Goal: Book appointment/travel/reservation

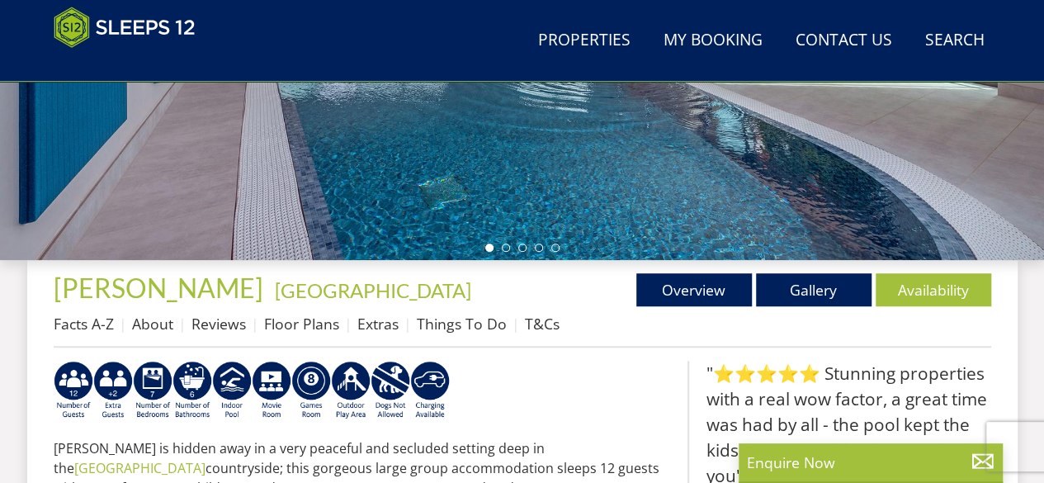
scroll to position [438, 0]
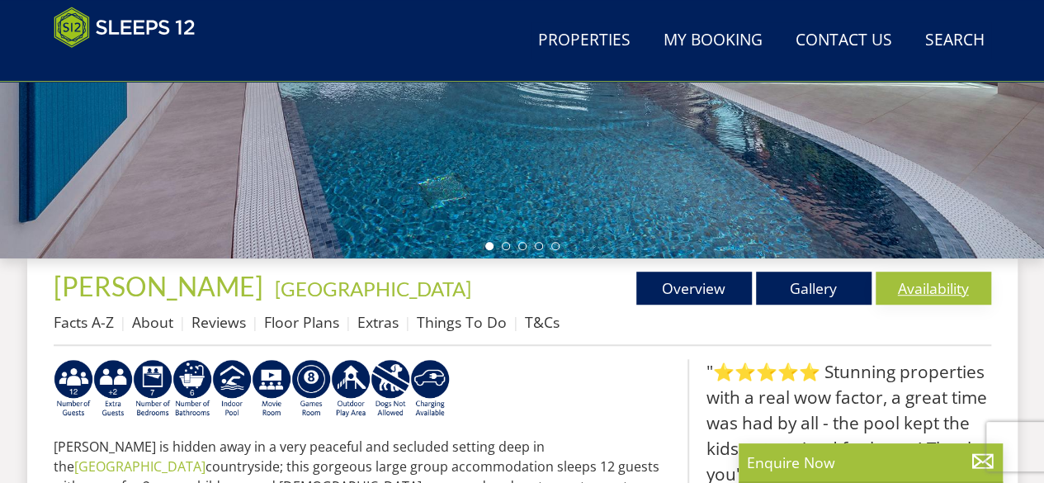
click at [924, 278] on link "Availability" at bounding box center [934, 288] width 116 height 33
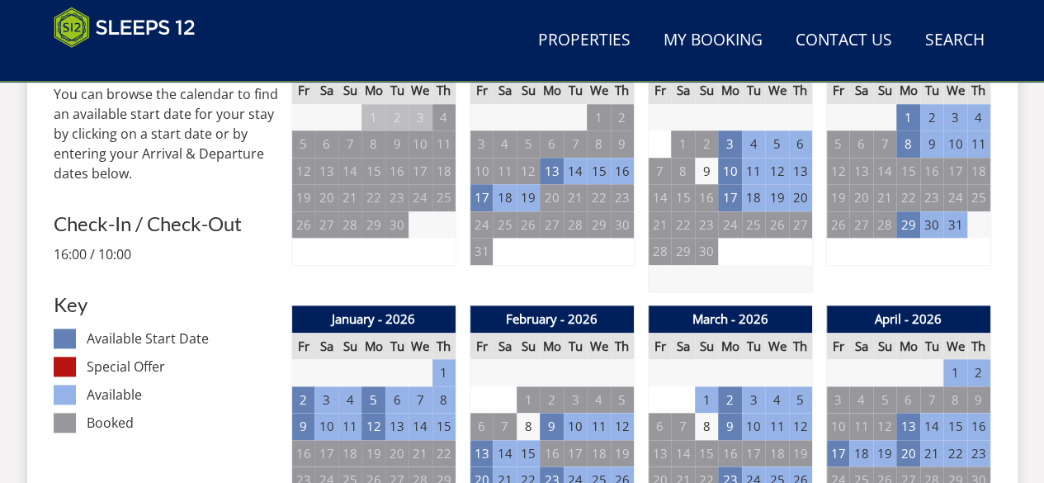
scroll to position [741, 0]
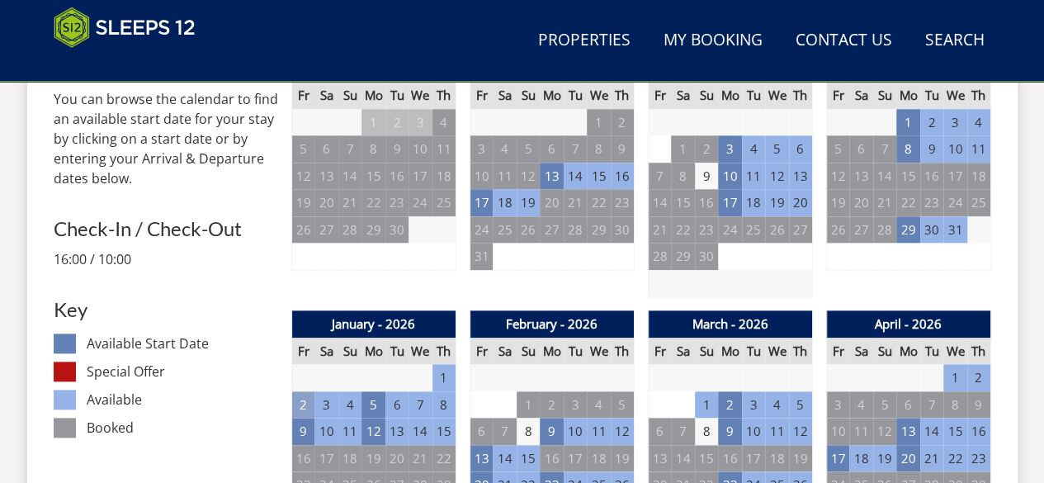
click at [300, 395] on td "2" at bounding box center [302, 404] width 23 height 27
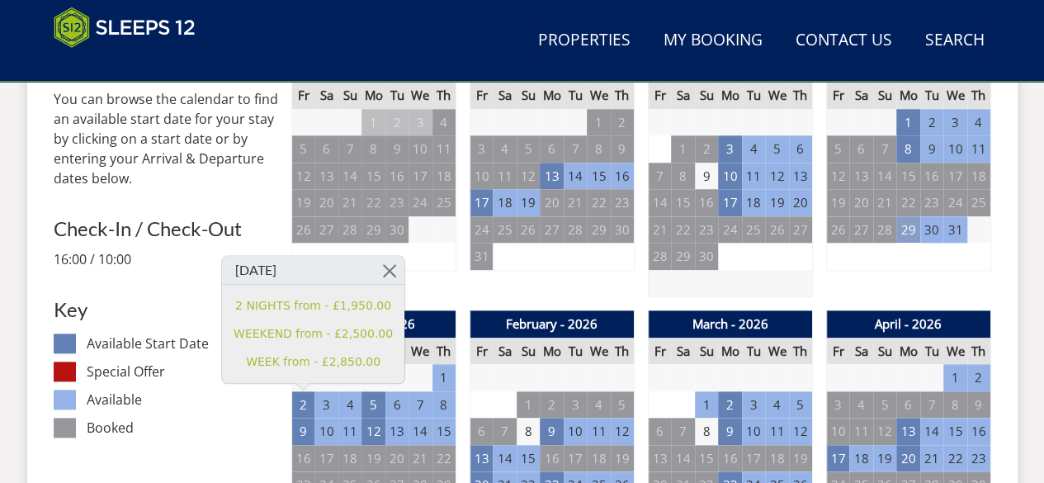
click at [910, 229] on td "29" at bounding box center [907, 229] width 23 height 27
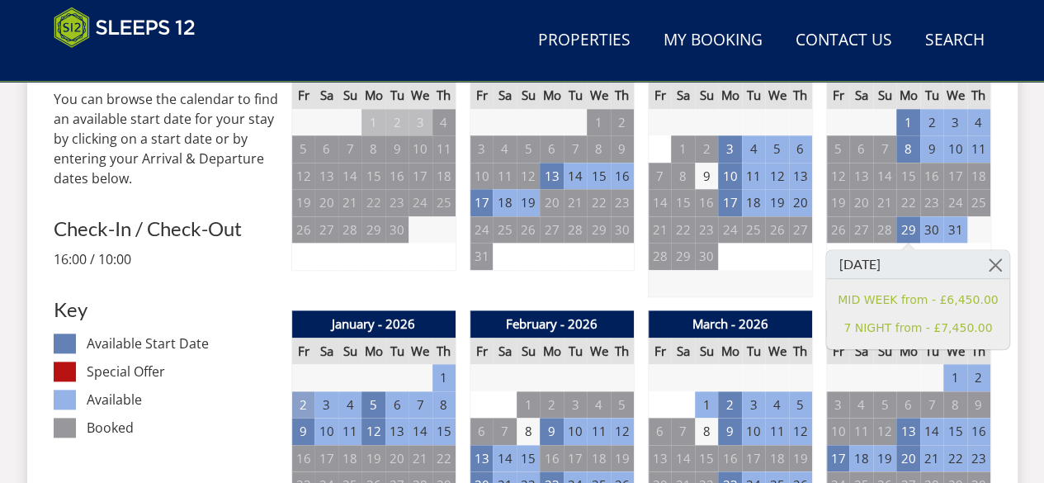
click at [304, 399] on td "2" at bounding box center [302, 404] width 23 height 27
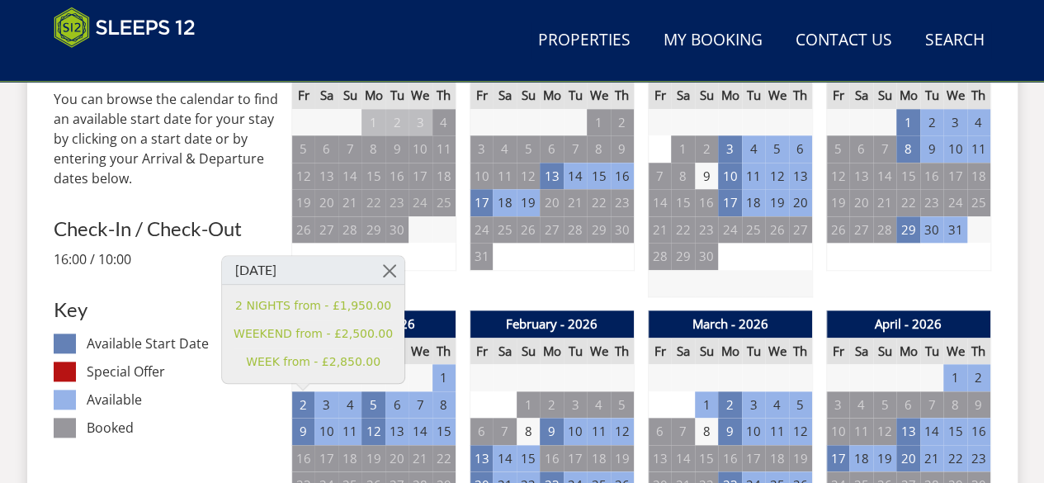
click at [220, 425] on dd "Booked" at bounding box center [182, 428] width 191 height 20
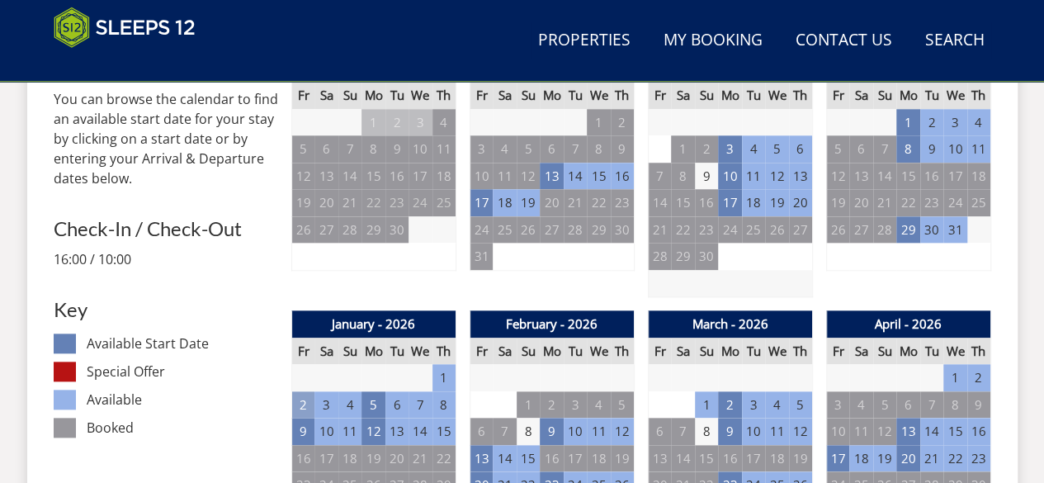
click at [303, 399] on td "2" at bounding box center [302, 404] width 23 height 27
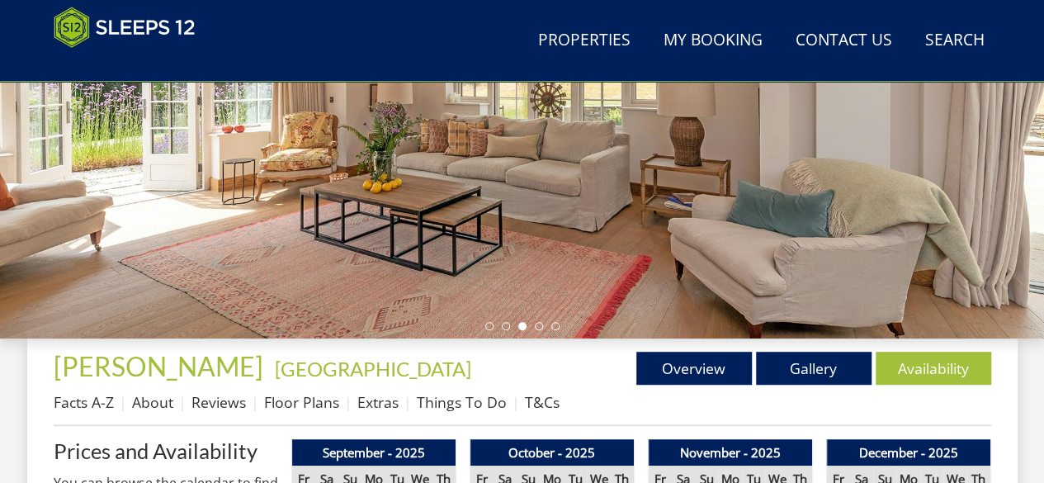
scroll to position [390, 0]
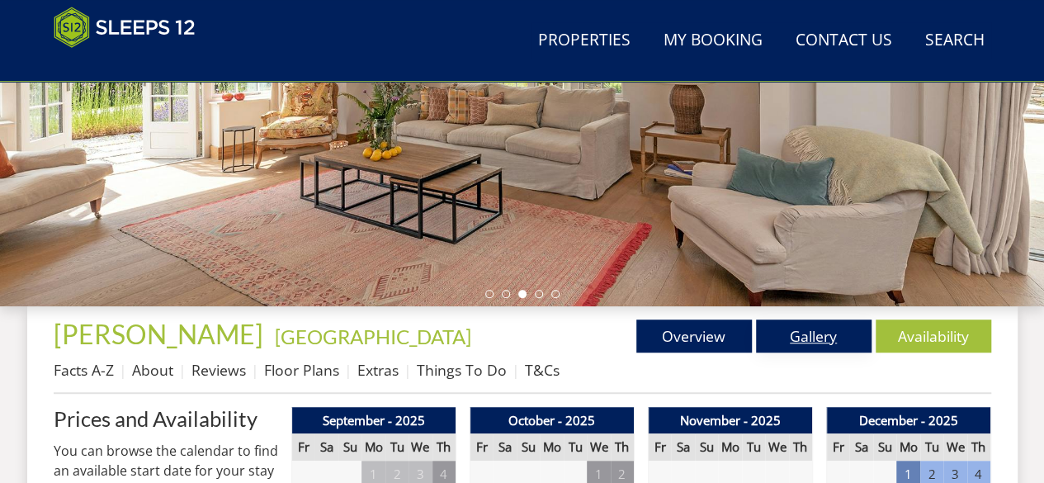
click at [809, 333] on link "Gallery" at bounding box center [814, 335] width 116 height 33
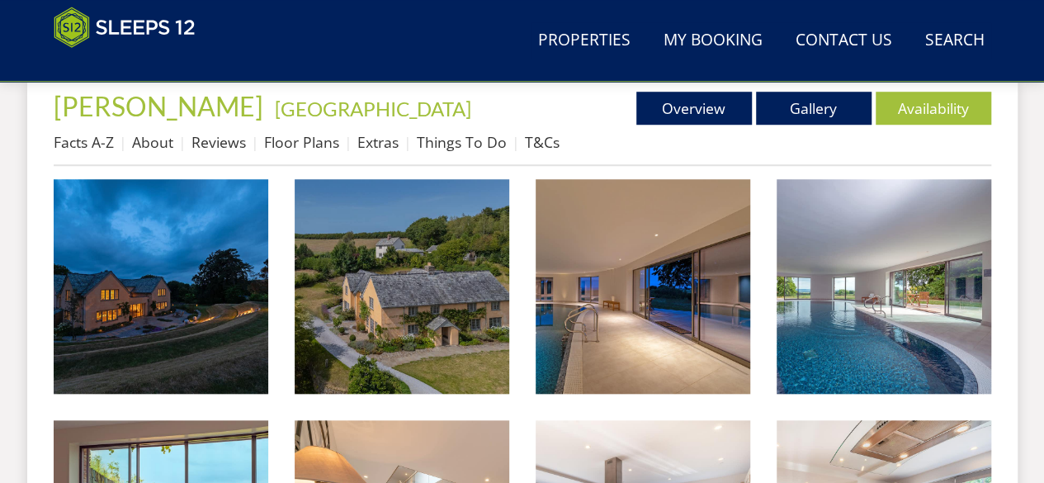
scroll to position [612, 0]
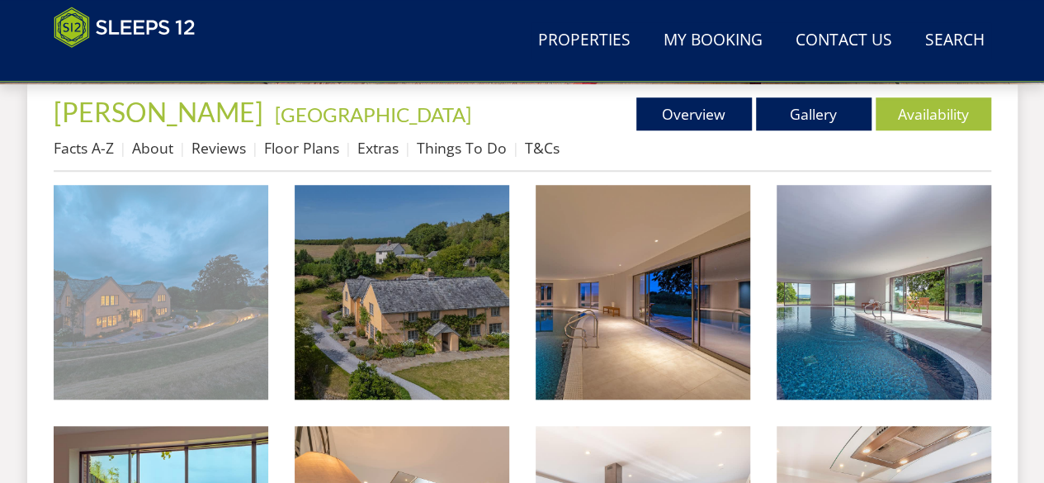
click at [231, 293] on img at bounding box center [161, 292] width 215 height 215
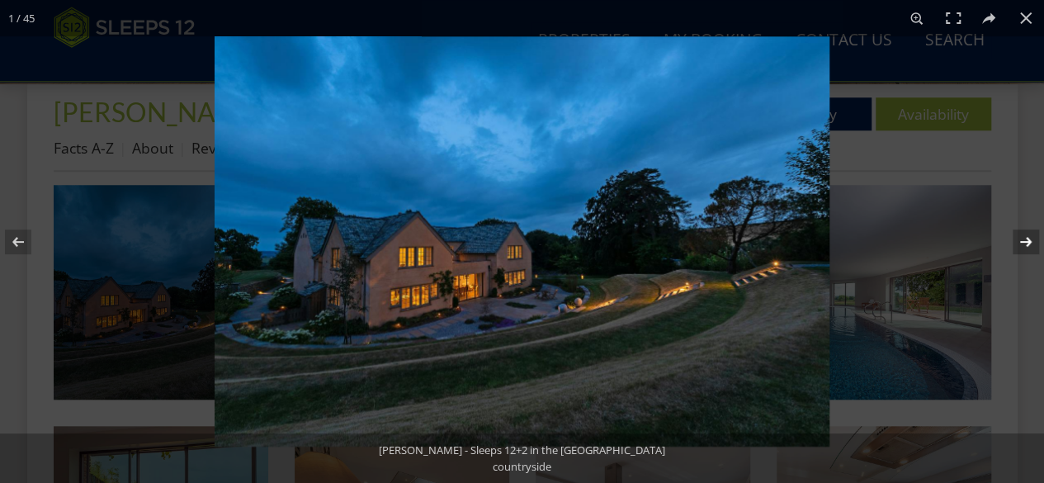
click at [1025, 242] on button at bounding box center [1015, 242] width 58 height 83
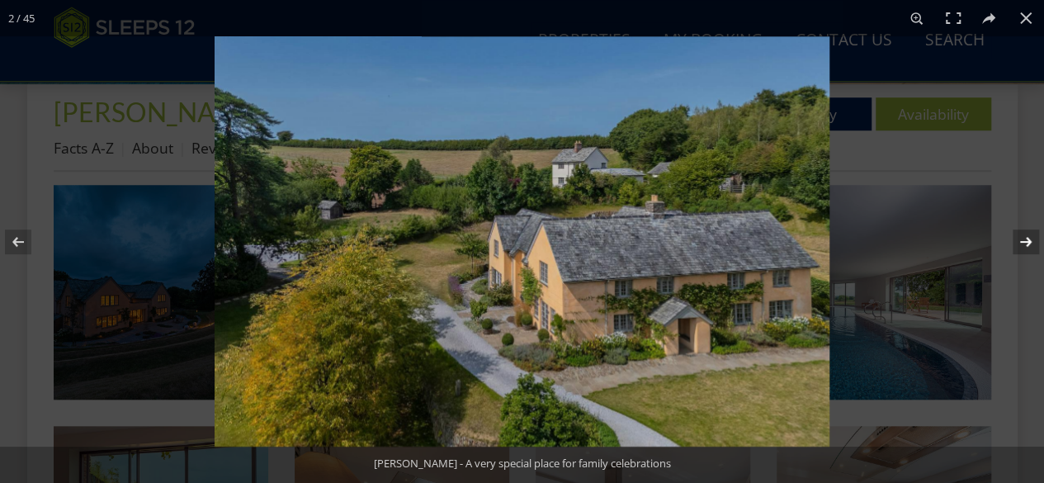
click at [1025, 242] on button at bounding box center [1015, 242] width 58 height 83
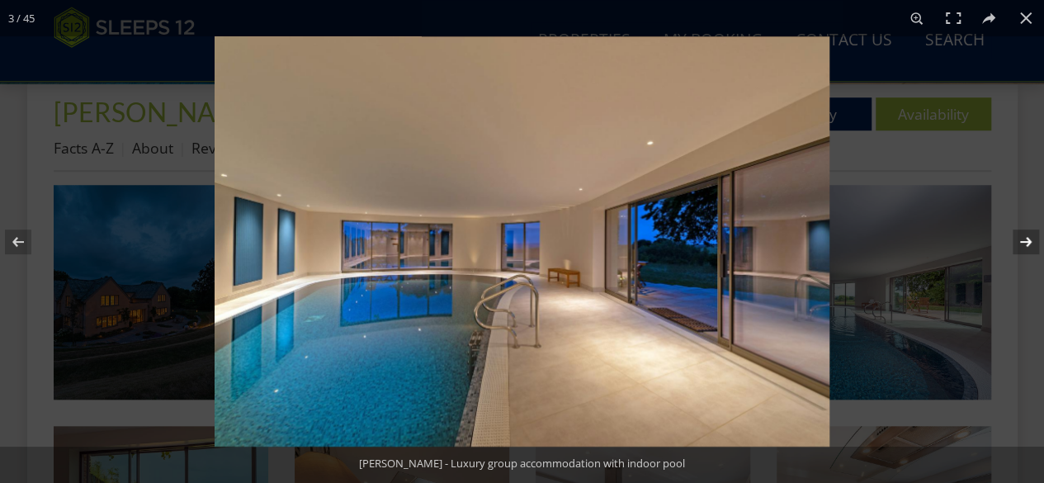
click at [1025, 242] on button at bounding box center [1015, 242] width 58 height 83
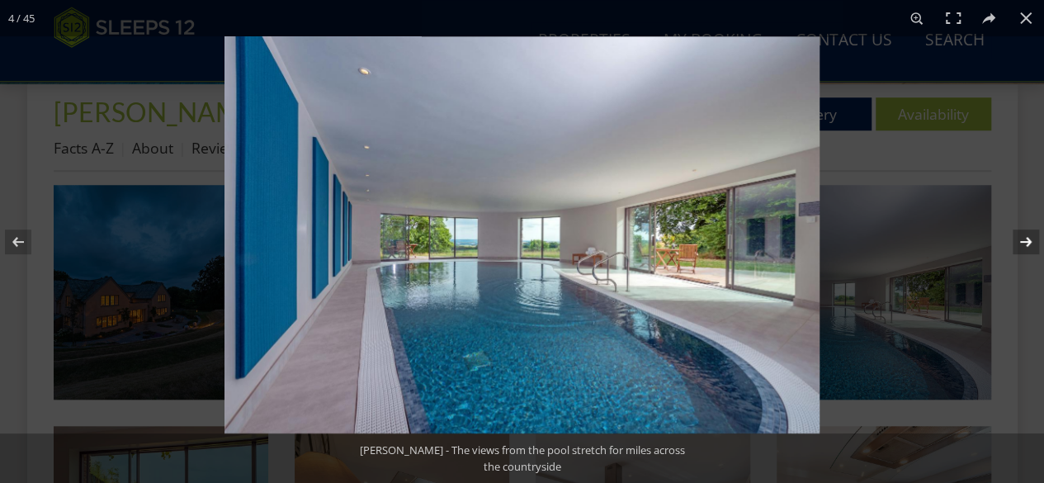
click at [1025, 242] on button at bounding box center [1015, 242] width 58 height 83
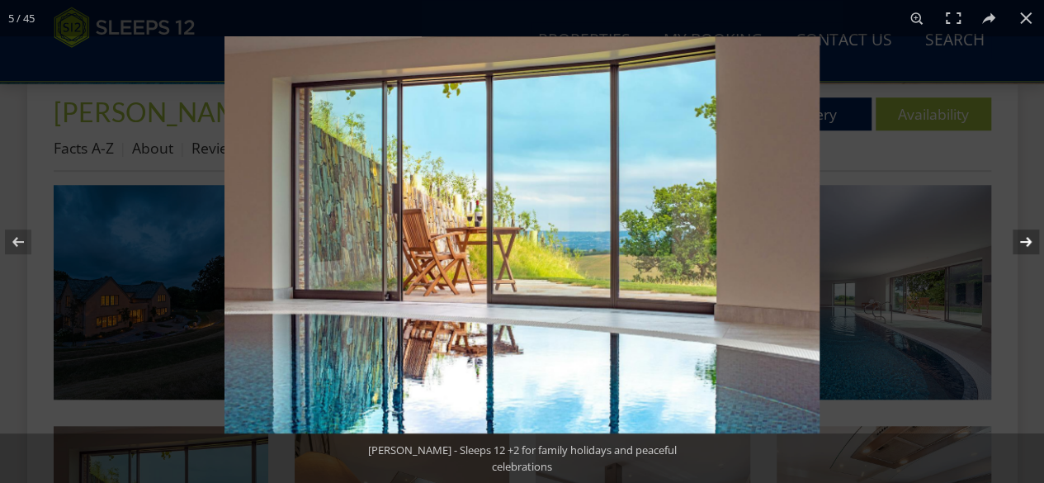
click at [1025, 242] on button at bounding box center [1015, 242] width 58 height 83
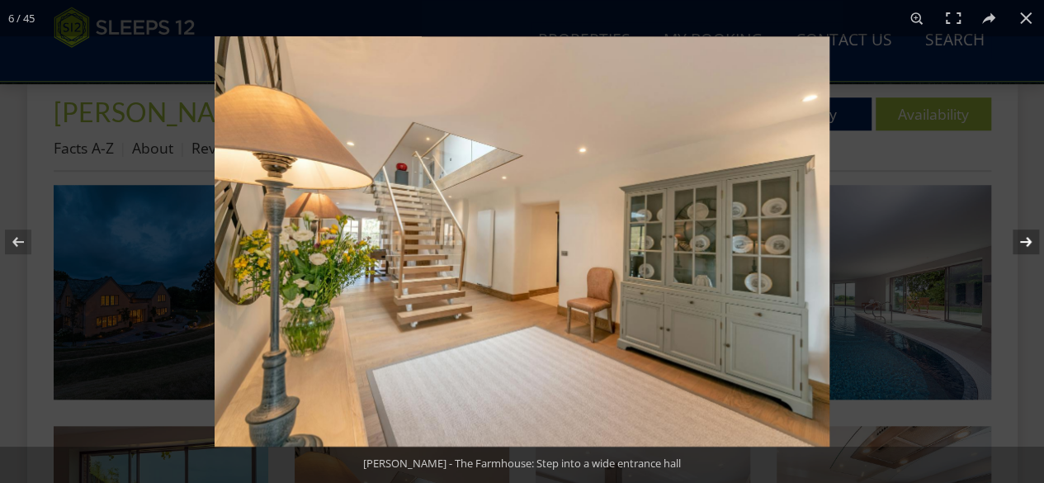
click at [1025, 242] on button at bounding box center [1015, 242] width 58 height 83
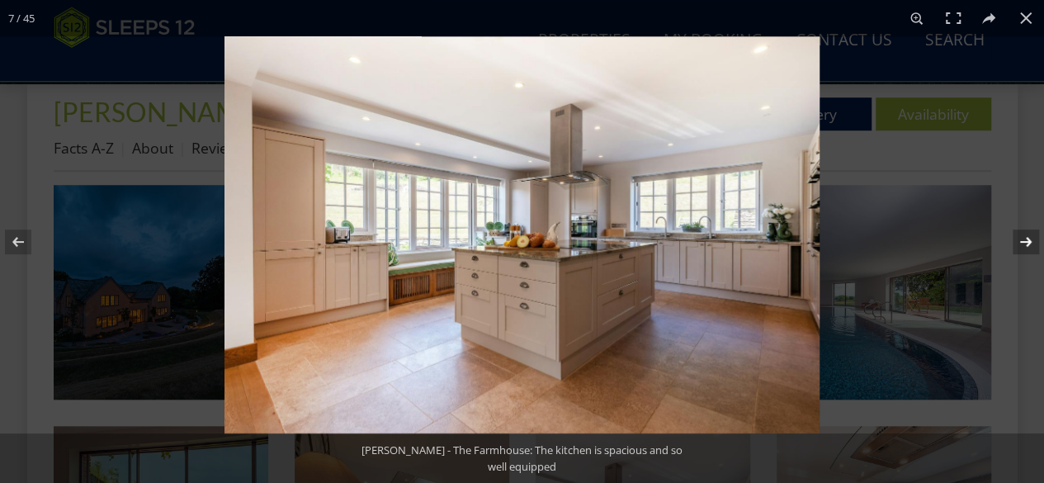
click at [1025, 242] on button at bounding box center [1015, 242] width 58 height 83
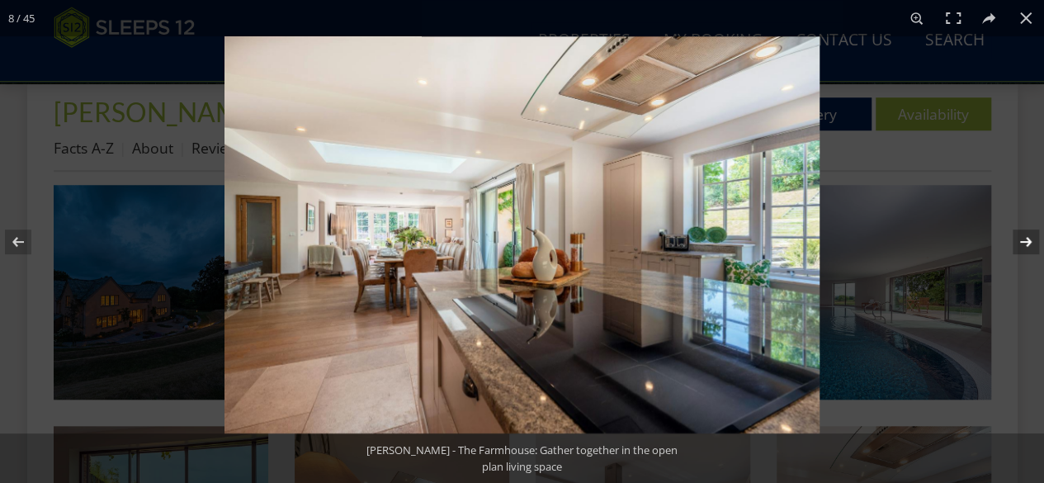
click at [1025, 242] on button at bounding box center [1015, 242] width 58 height 83
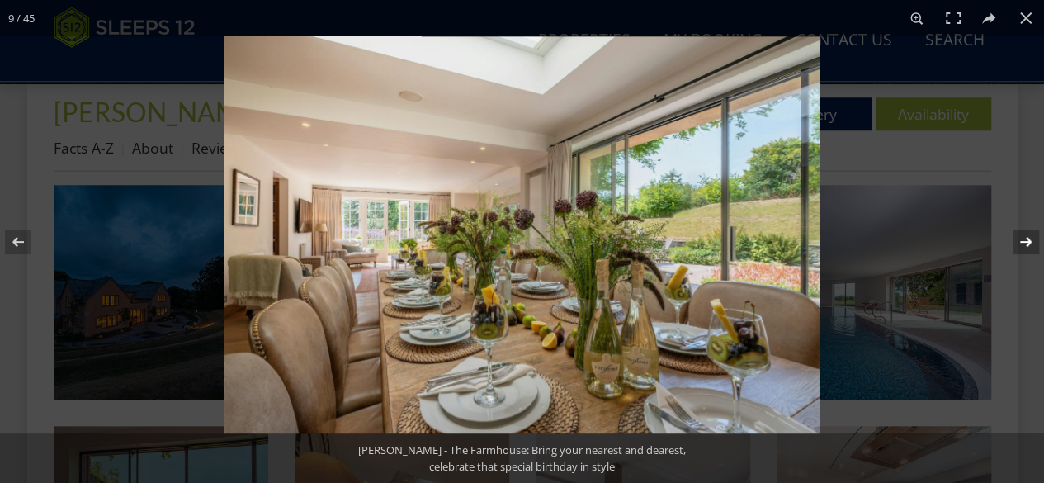
click at [1025, 242] on button at bounding box center [1015, 242] width 58 height 83
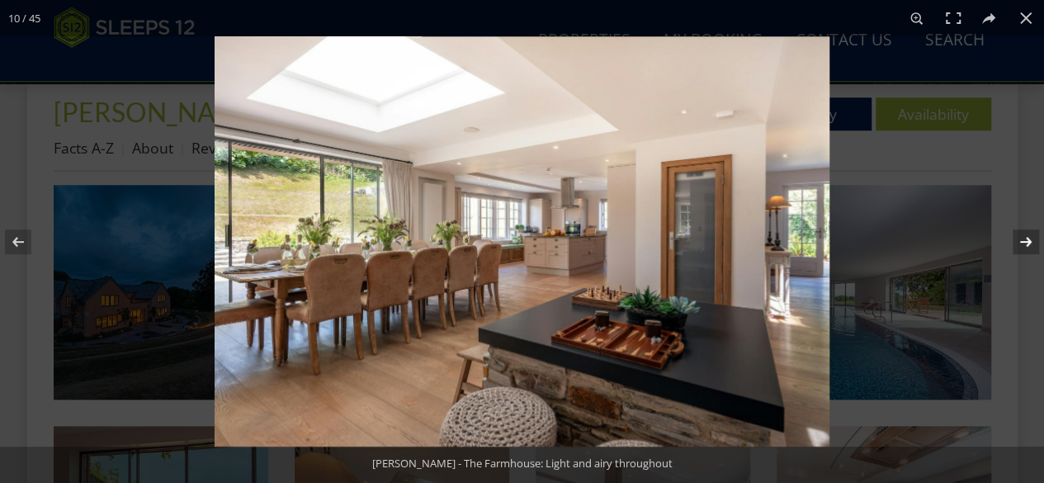
click at [1025, 242] on button at bounding box center [1015, 242] width 58 height 83
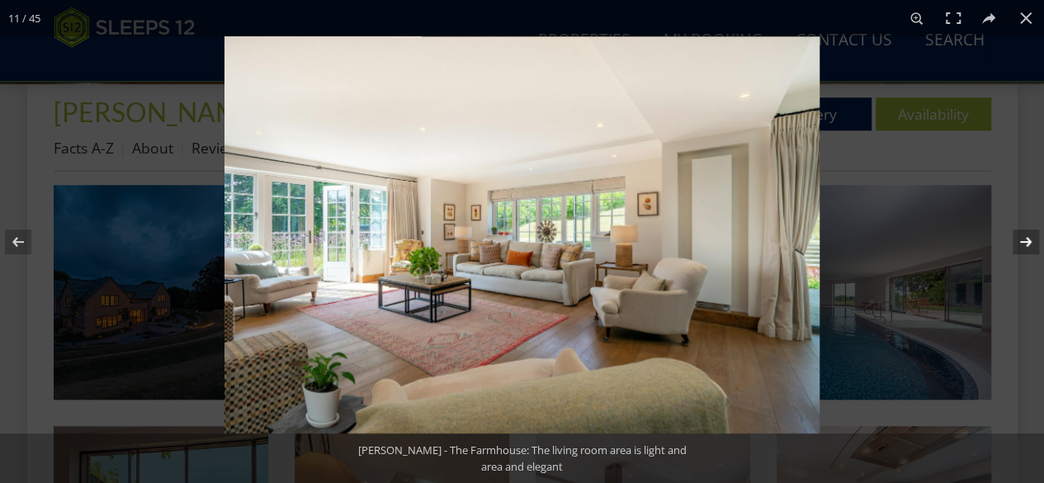
click at [1025, 242] on button at bounding box center [1015, 242] width 58 height 83
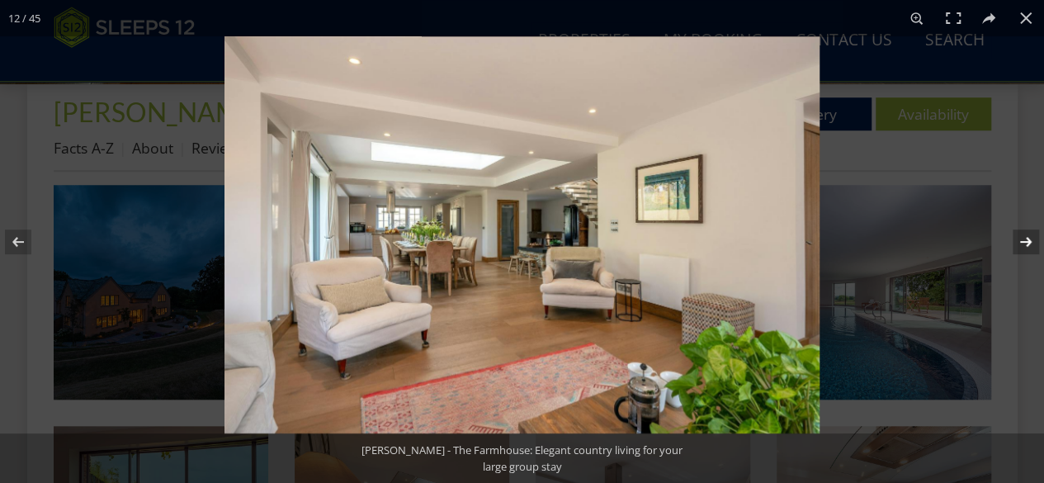
click at [1025, 242] on button at bounding box center [1015, 242] width 58 height 83
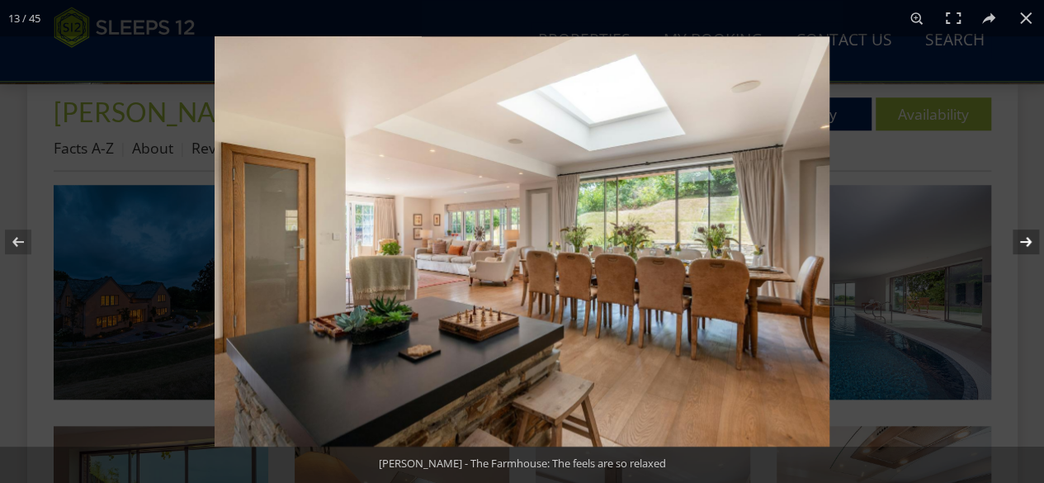
click at [1025, 242] on button at bounding box center [1015, 242] width 58 height 83
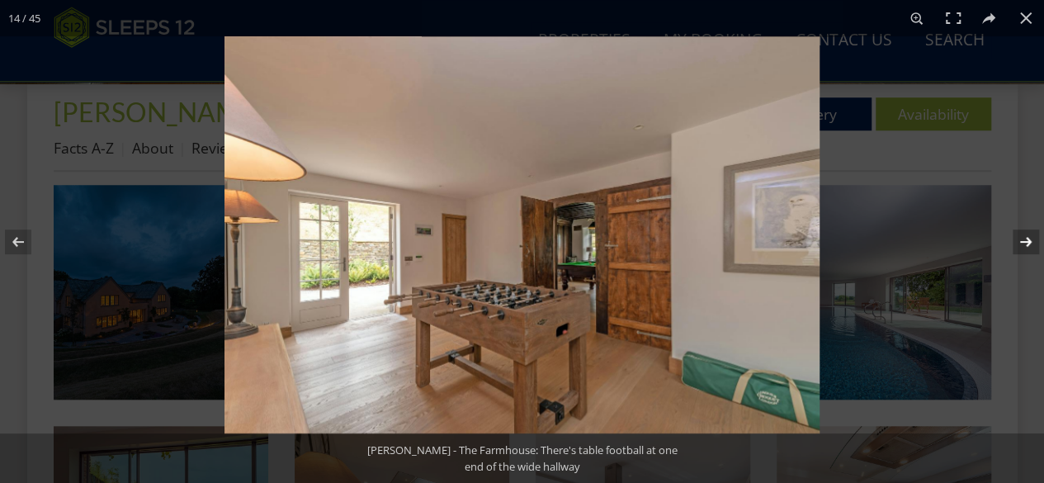
click at [1025, 242] on button at bounding box center [1015, 242] width 58 height 83
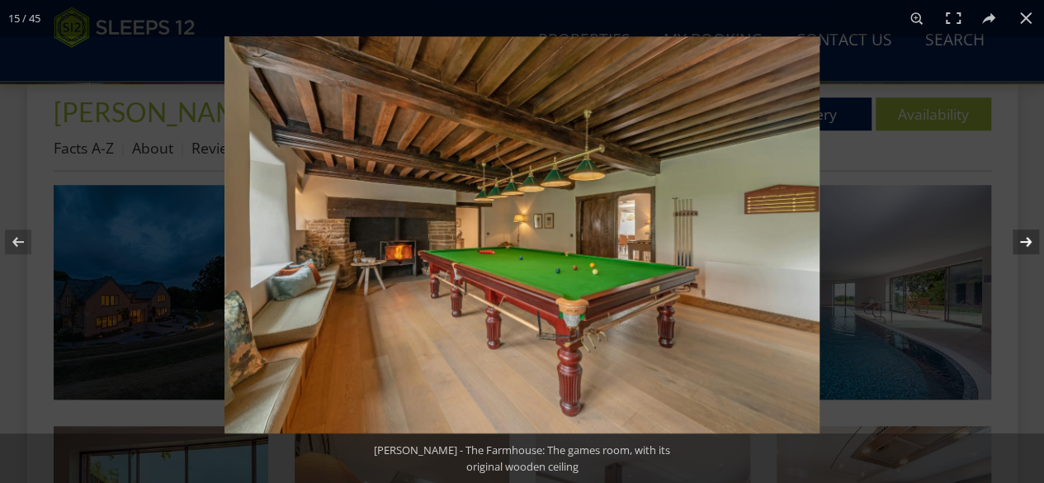
click at [1025, 242] on button at bounding box center [1015, 242] width 58 height 83
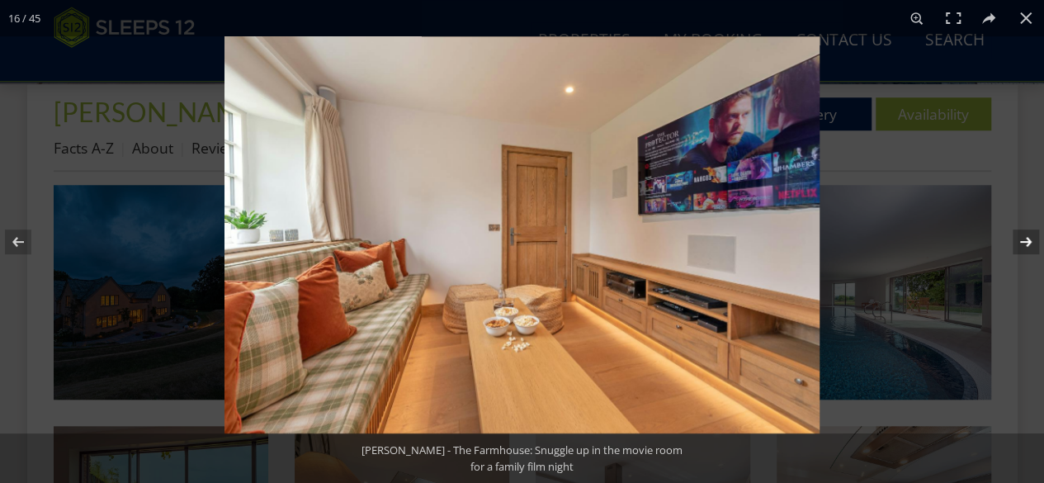
click at [1025, 242] on button at bounding box center [1015, 242] width 58 height 83
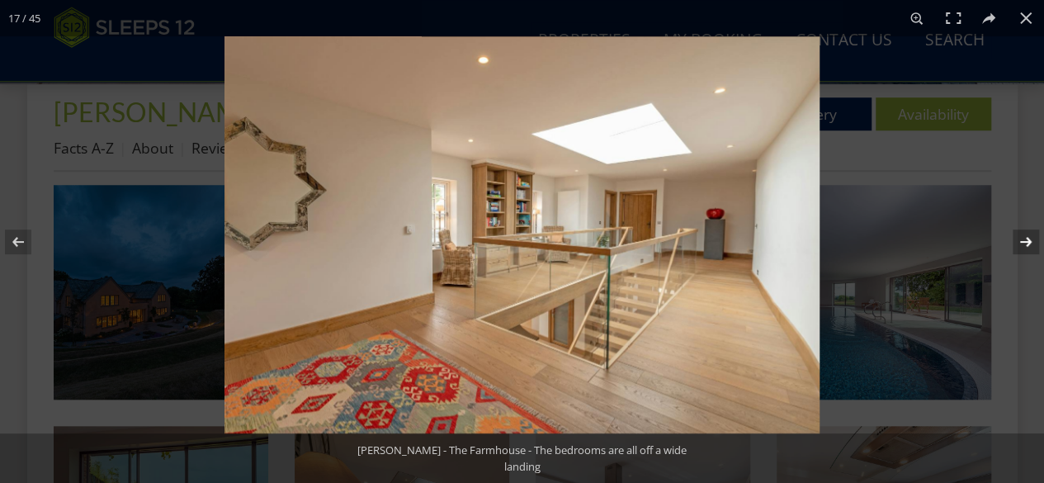
click at [1025, 242] on button at bounding box center [1015, 242] width 58 height 83
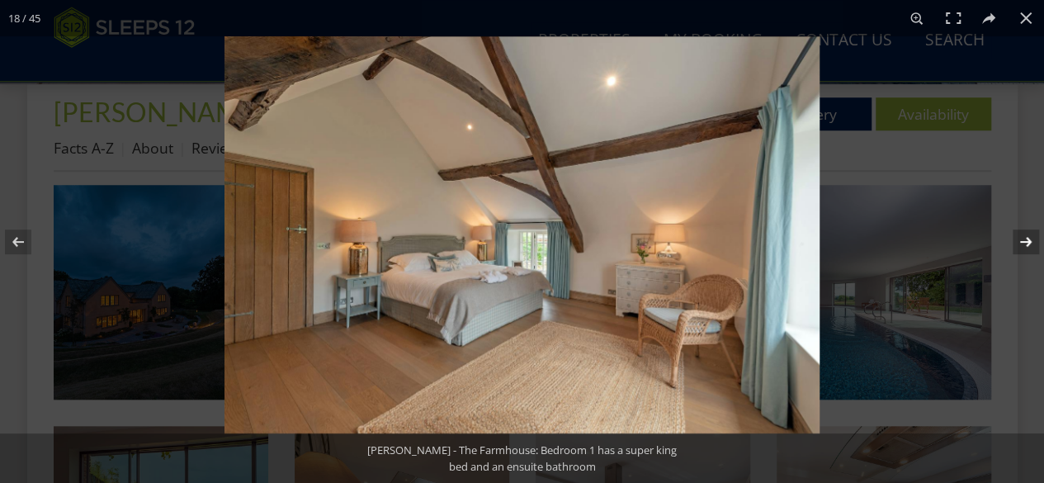
click at [1025, 242] on button at bounding box center [1015, 242] width 58 height 83
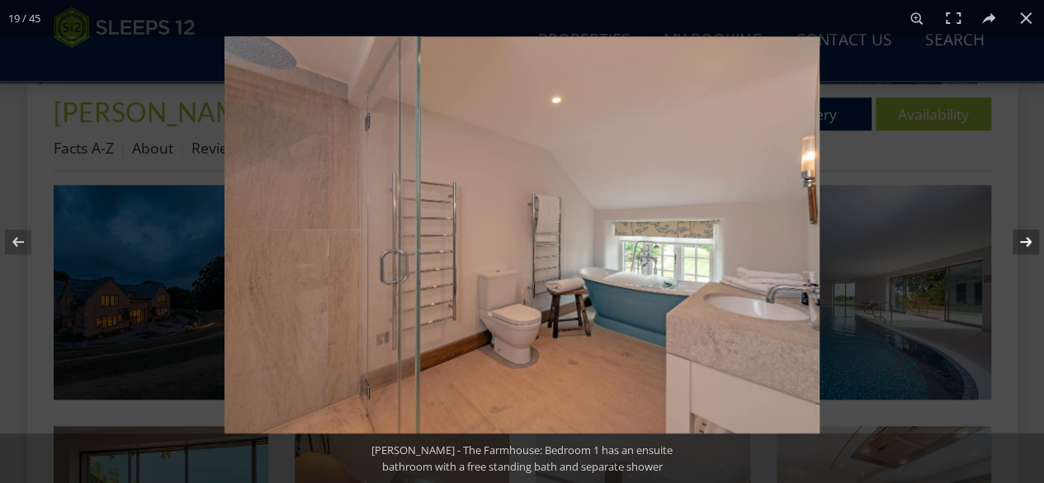
click at [1025, 242] on button at bounding box center [1015, 242] width 58 height 83
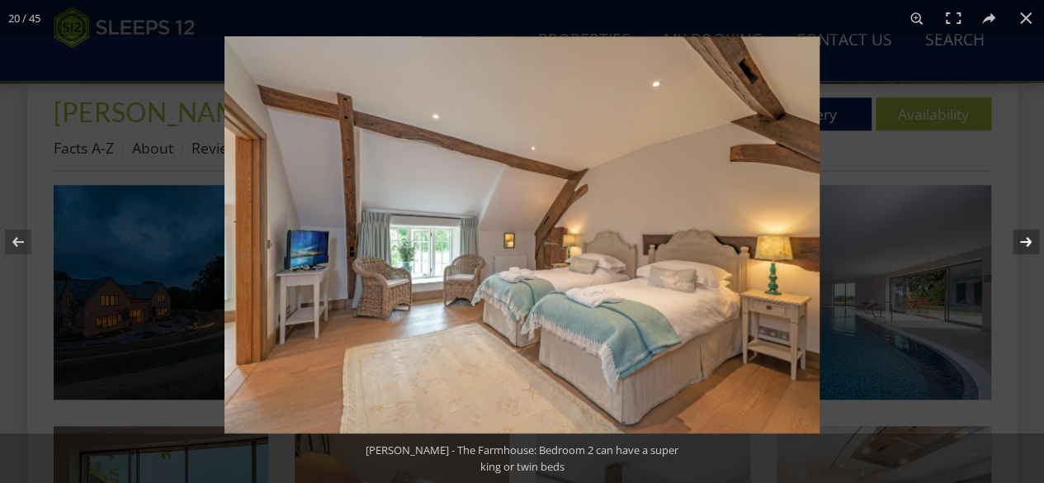
click at [1025, 242] on button at bounding box center [1015, 242] width 58 height 83
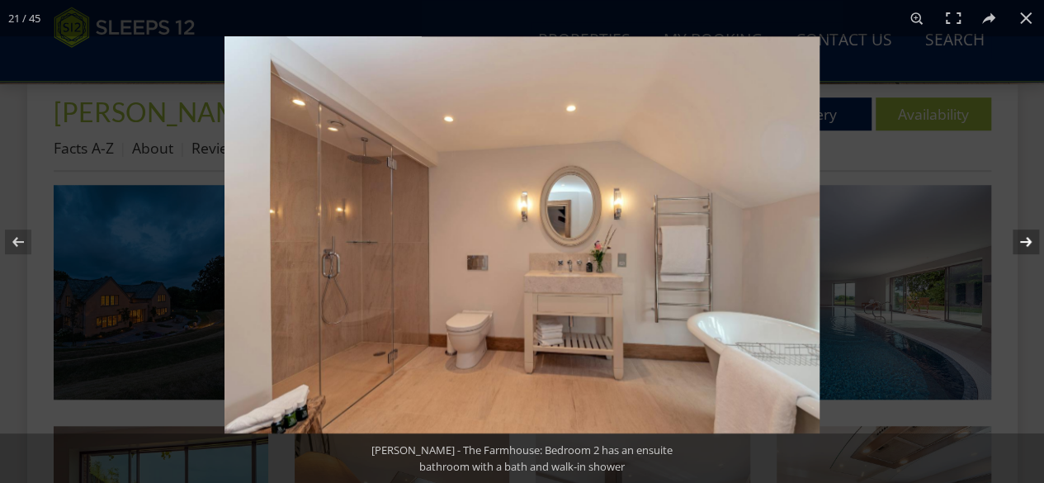
click at [1025, 242] on button at bounding box center [1015, 242] width 58 height 83
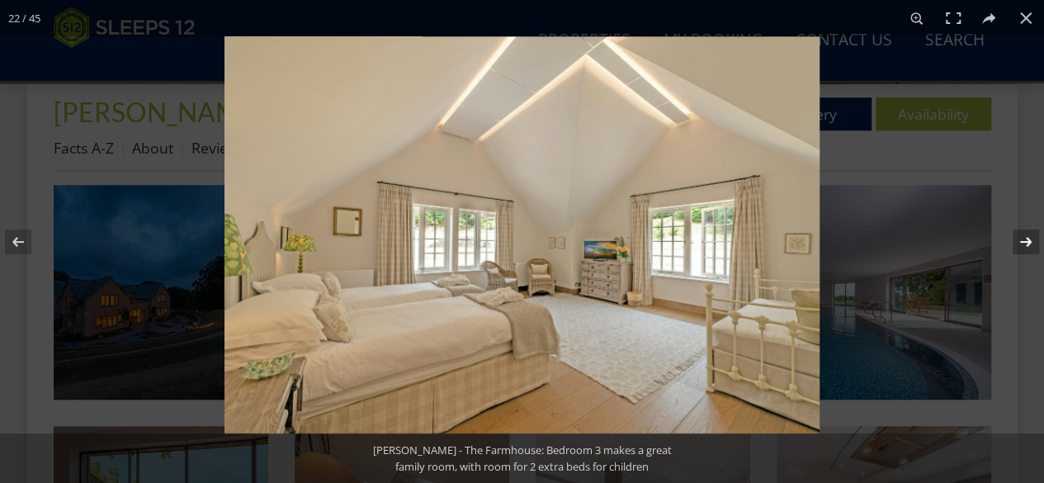
click at [1025, 242] on button at bounding box center [1015, 242] width 58 height 83
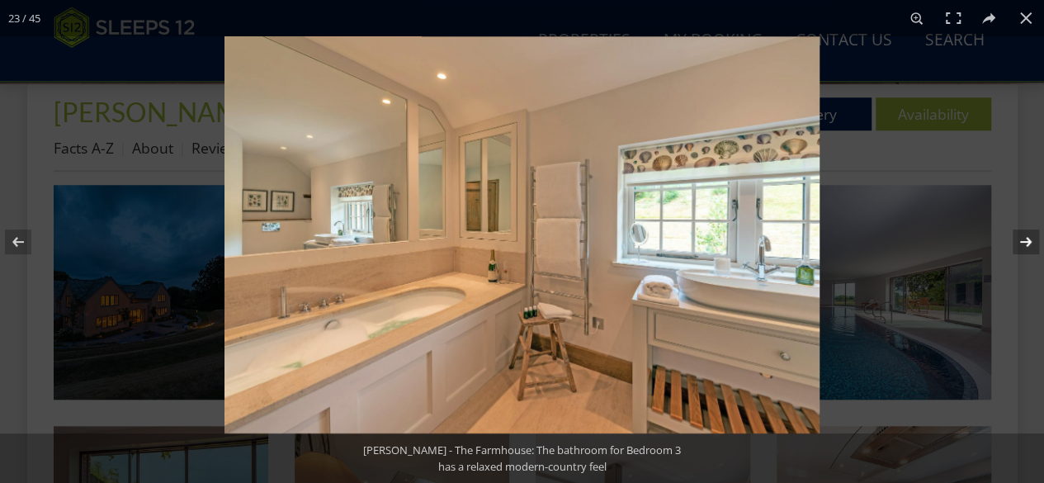
click at [1025, 242] on button at bounding box center [1015, 242] width 58 height 83
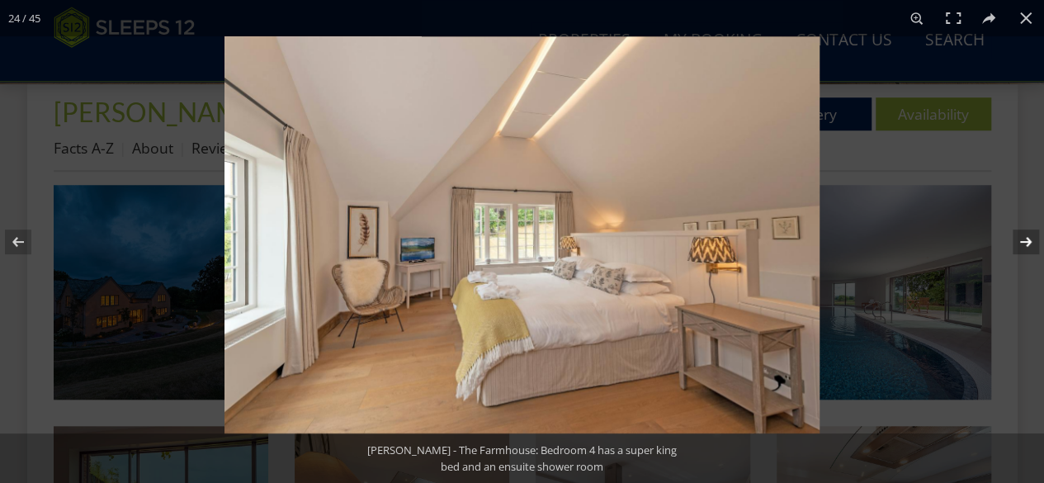
click at [1025, 242] on button at bounding box center [1015, 242] width 58 height 83
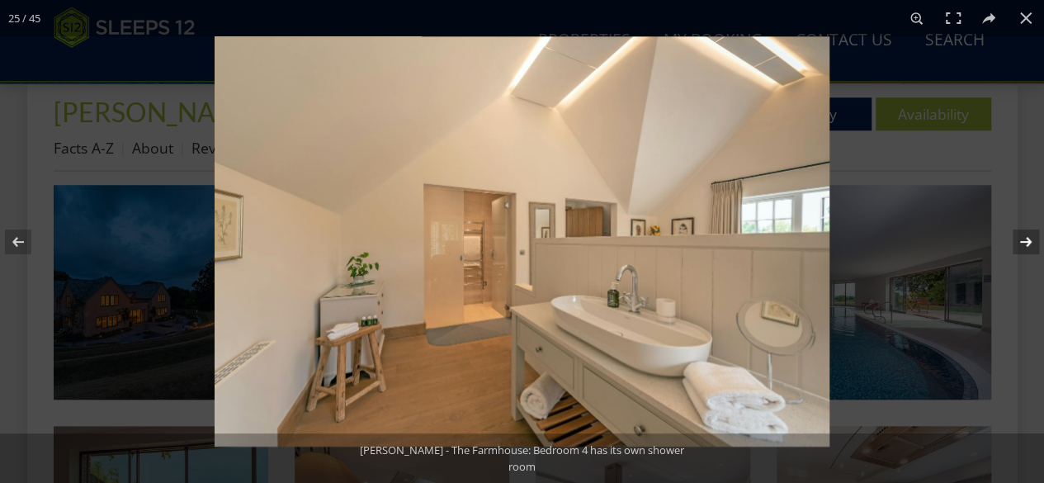
click at [1025, 242] on button at bounding box center [1015, 242] width 58 height 83
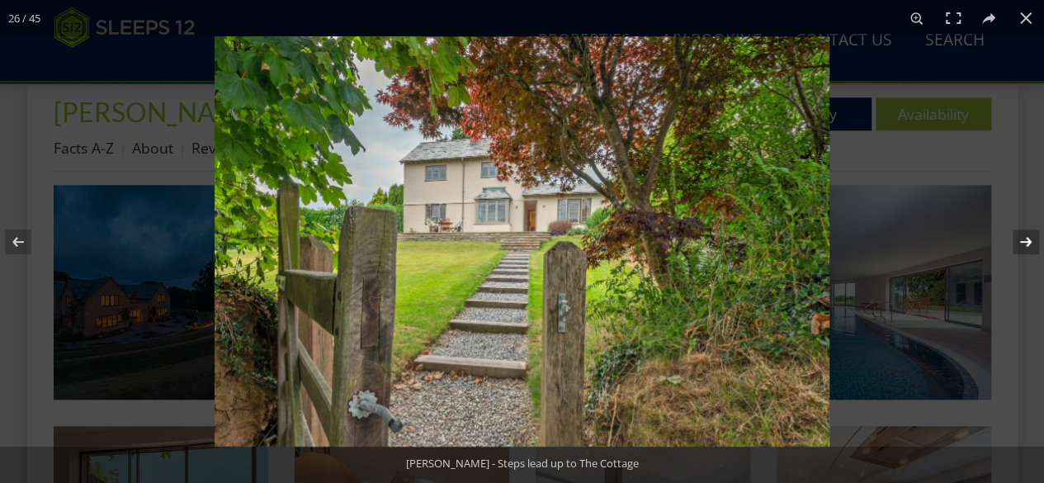
click at [1025, 242] on button at bounding box center [1015, 242] width 58 height 83
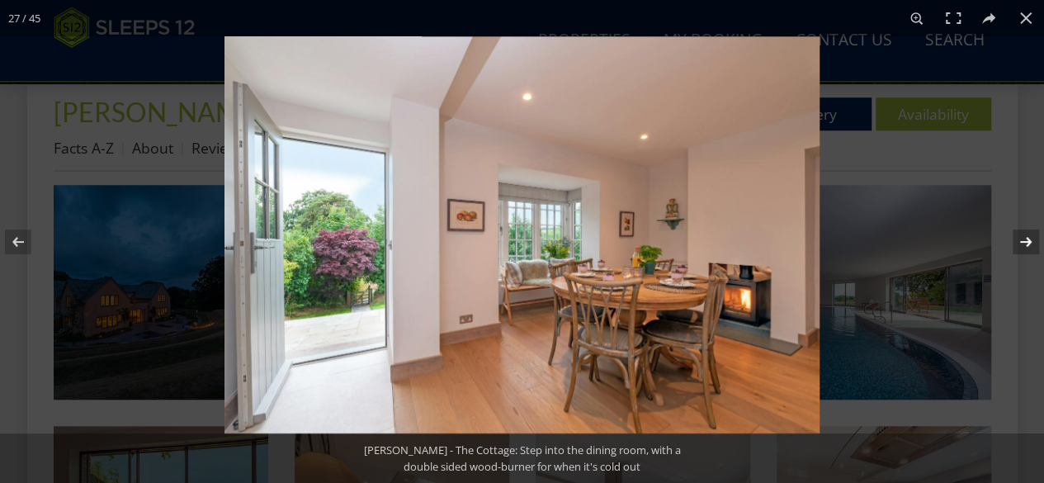
click at [1028, 239] on button at bounding box center [1015, 242] width 58 height 83
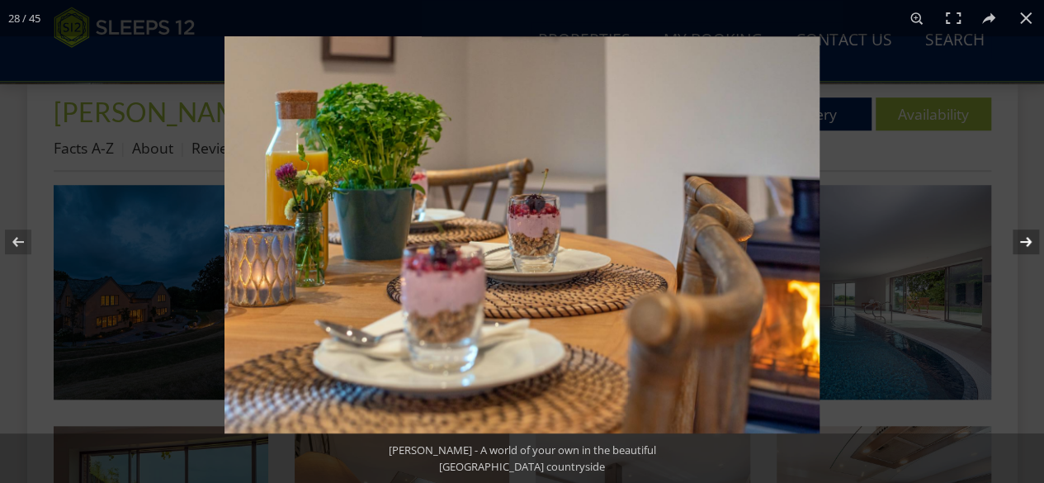
click at [1028, 239] on button at bounding box center [1015, 242] width 58 height 83
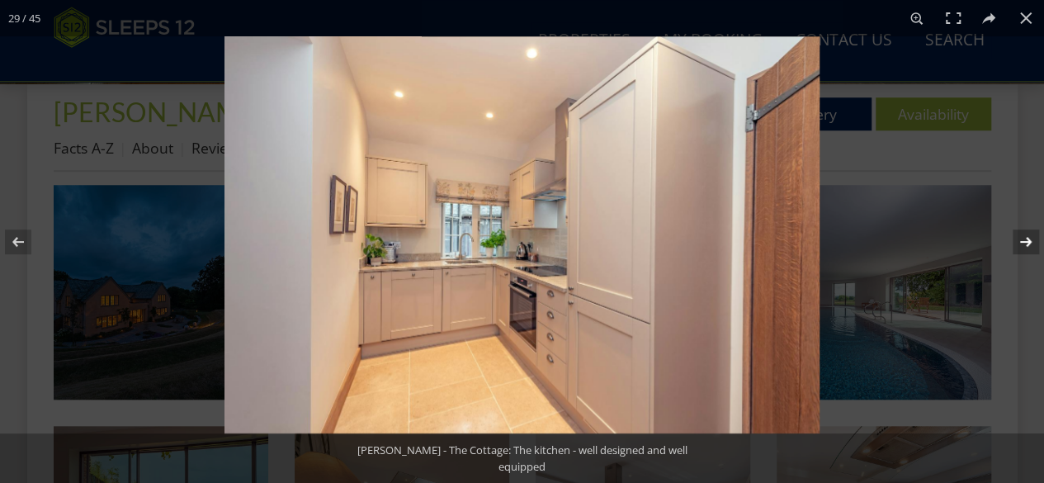
click at [1028, 239] on button at bounding box center [1015, 242] width 58 height 83
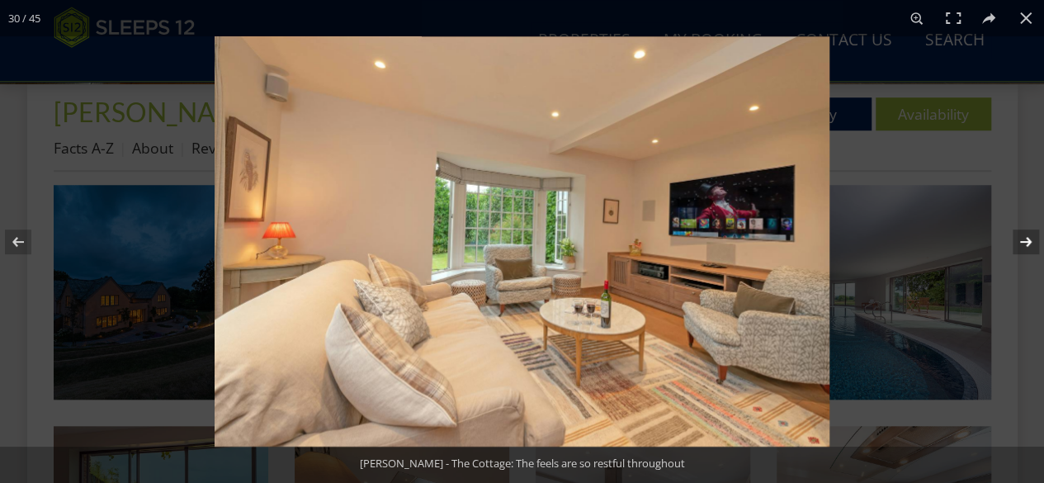
click at [1028, 239] on button at bounding box center [1015, 242] width 58 height 83
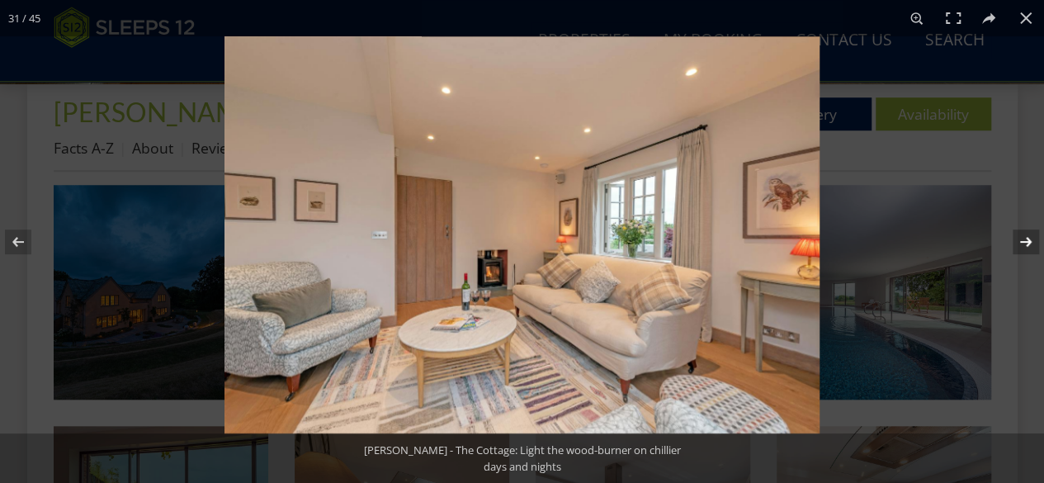
click at [1028, 239] on button at bounding box center [1015, 242] width 58 height 83
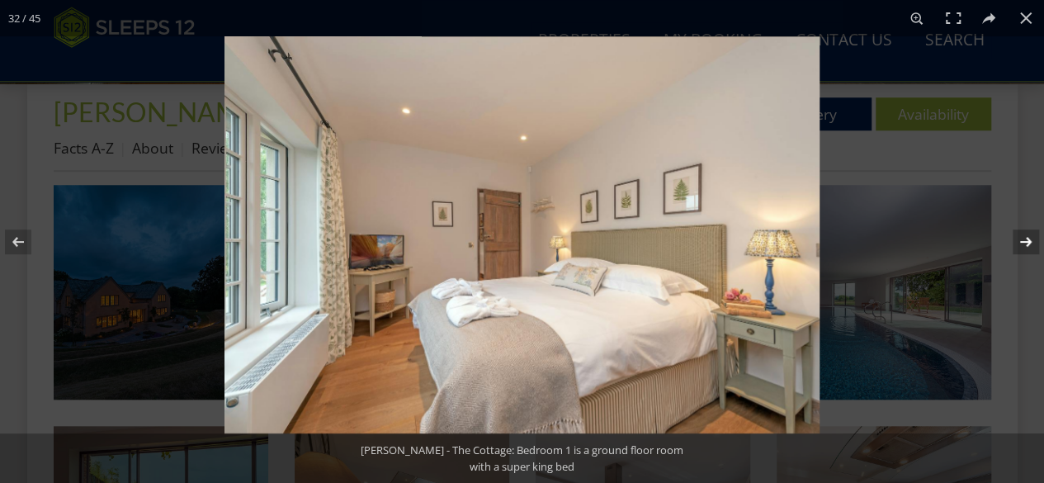
click at [1028, 239] on button at bounding box center [1015, 242] width 58 height 83
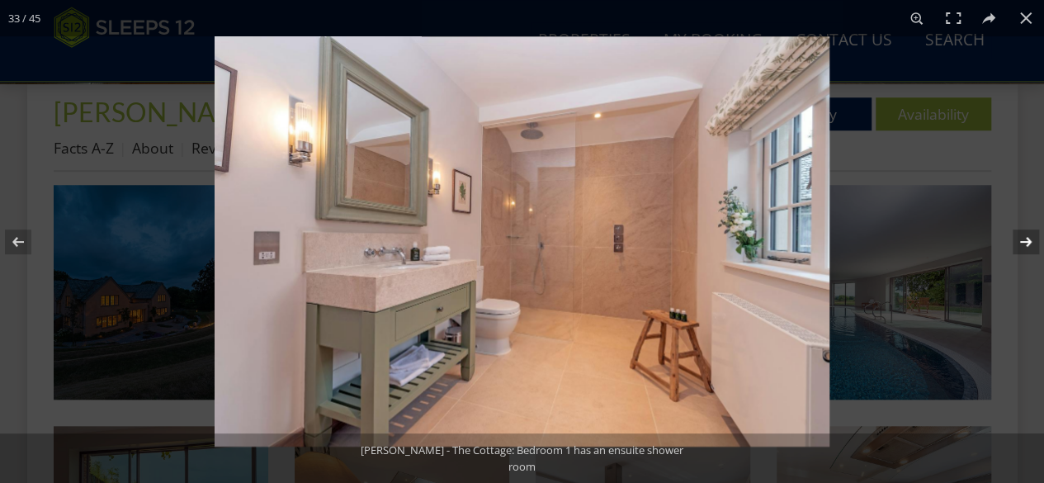
click at [1028, 239] on button at bounding box center [1015, 242] width 58 height 83
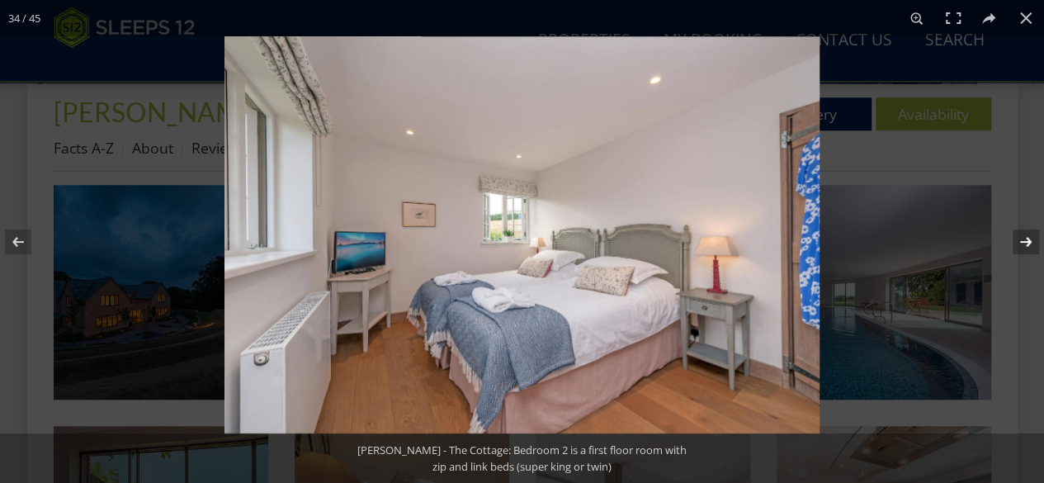
click at [1028, 239] on button at bounding box center [1015, 242] width 58 height 83
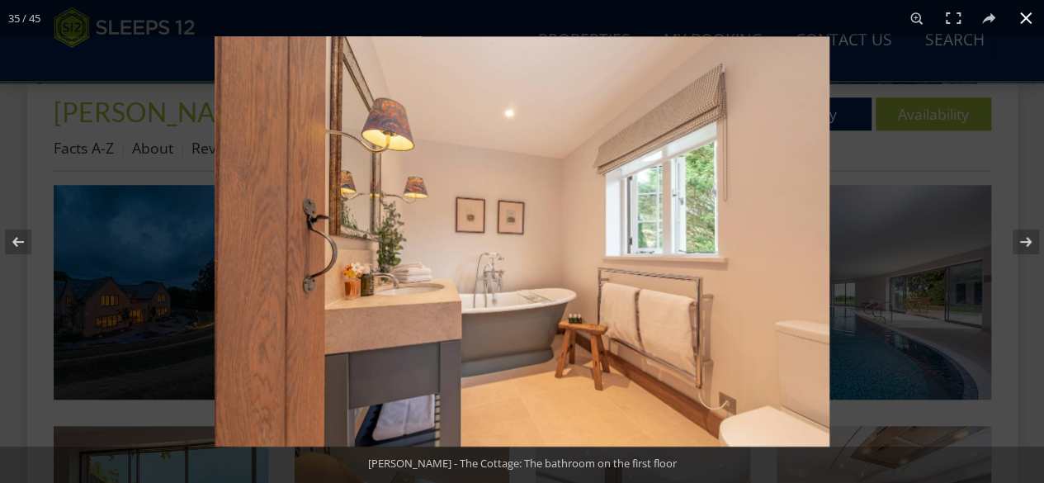
click at [1024, 17] on button at bounding box center [1026, 18] width 36 height 36
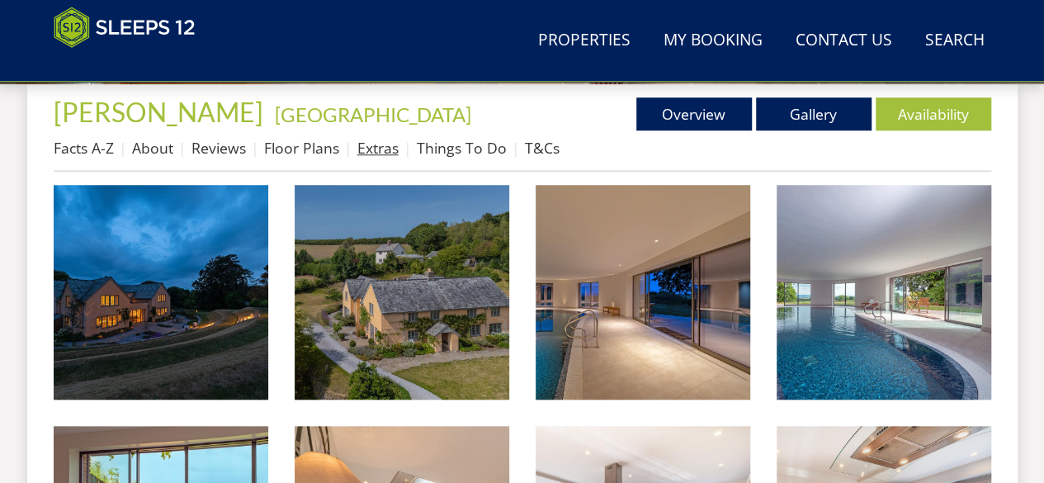
click at [383, 145] on link "Extras" at bounding box center [377, 148] width 41 height 20
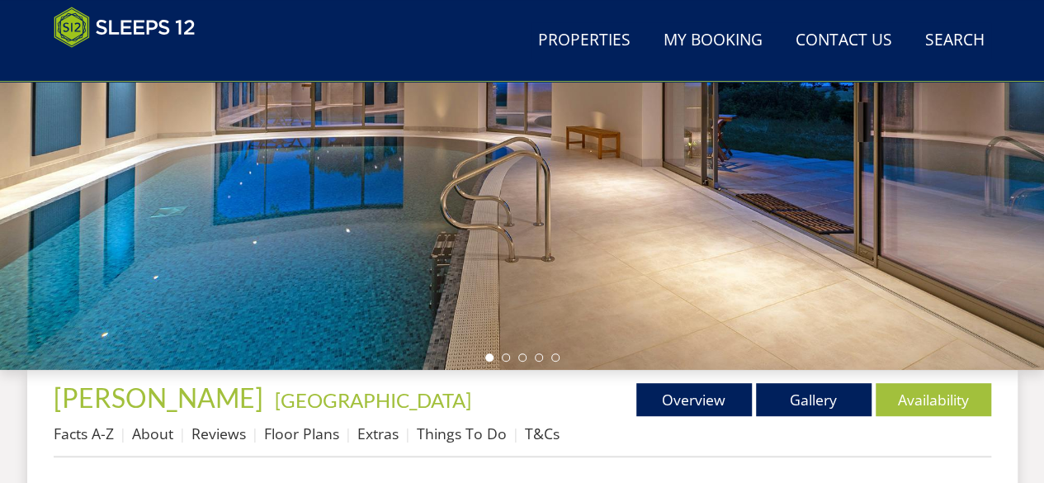
scroll to position [364, 0]
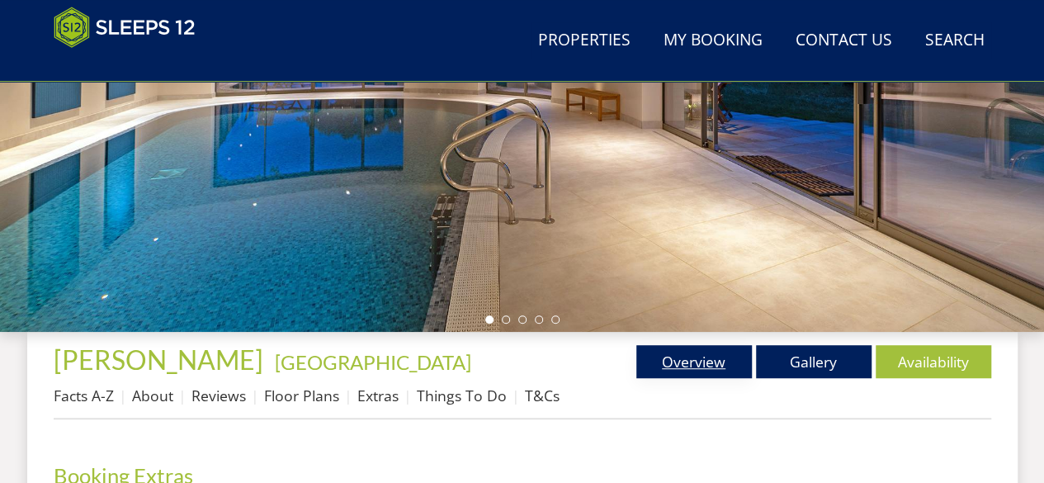
click at [700, 362] on link "Overview" at bounding box center [694, 361] width 116 height 33
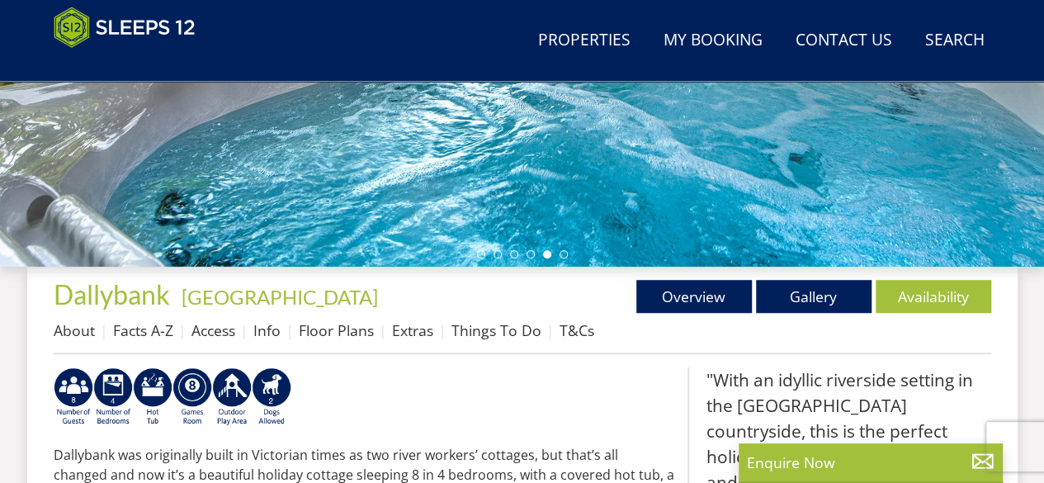
scroll to position [444, 0]
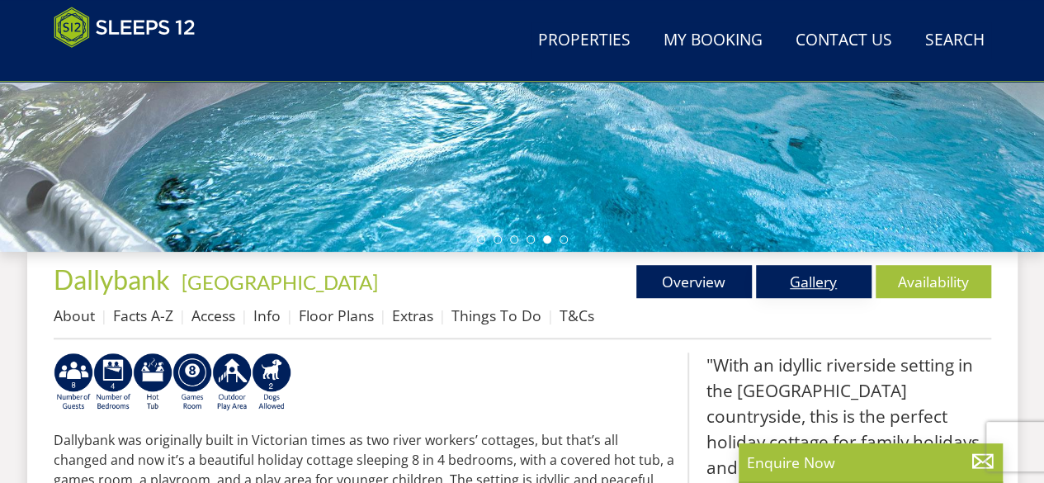
click at [812, 278] on link "Gallery" at bounding box center [814, 281] width 116 height 33
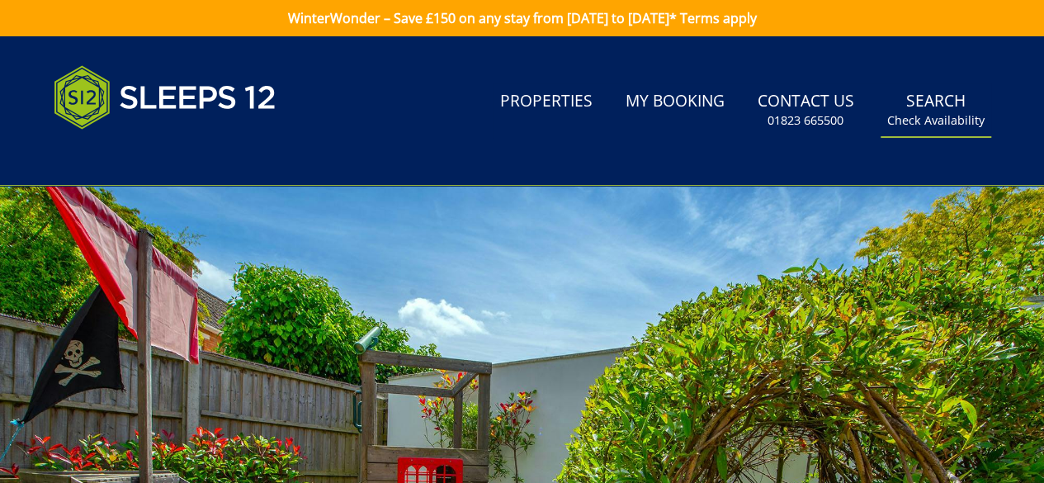
click at [961, 121] on small "Check Availability" at bounding box center [935, 120] width 97 height 17
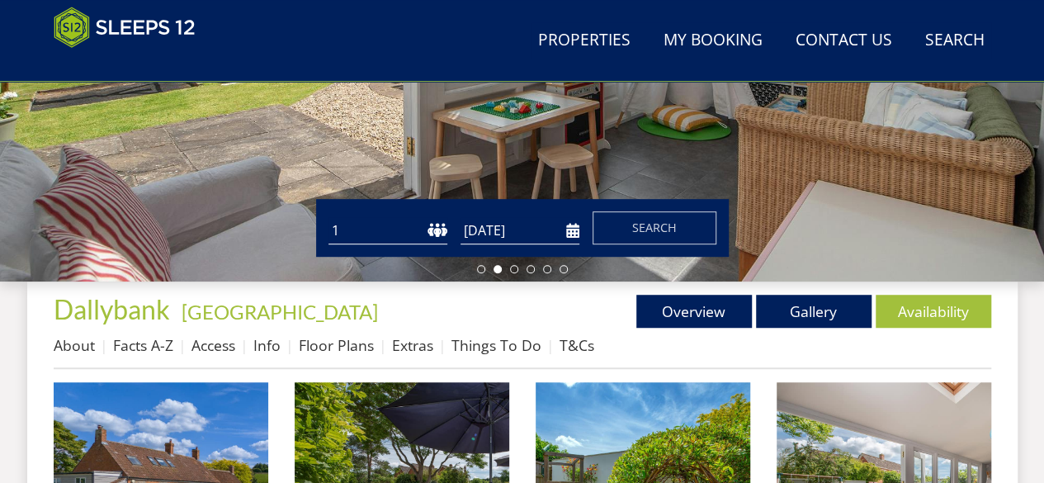
scroll to position [385, 0]
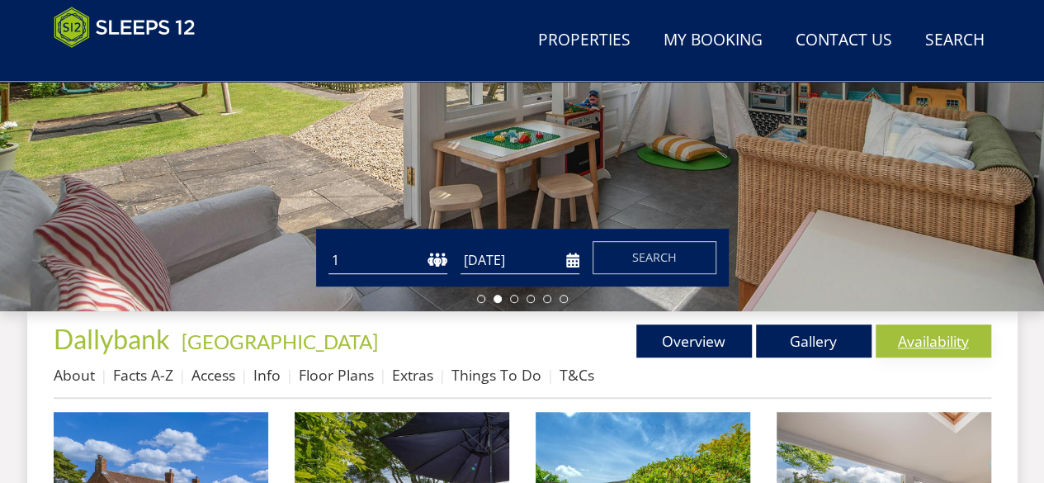
click at [936, 336] on link "Availability" at bounding box center [934, 340] width 116 height 33
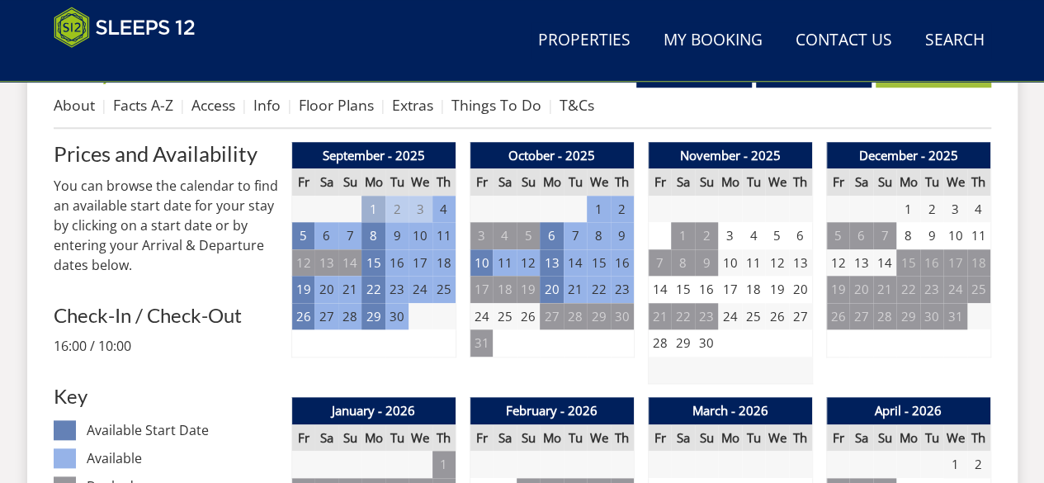
scroll to position [659, 0]
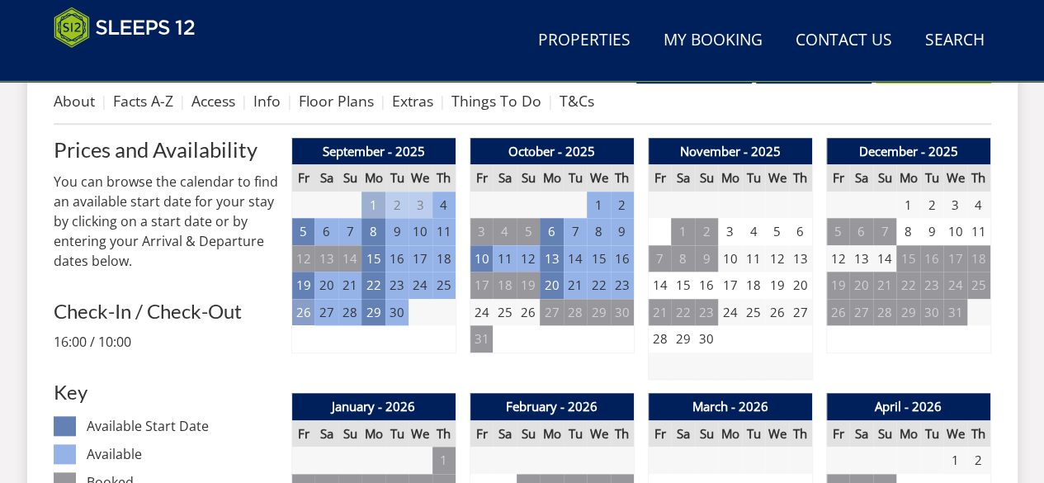
click at [303, 310] on td "26" at bounding box center [302, 312] width 23 height 27
